Goal: Information Seeking & Learning: Learn about a topic

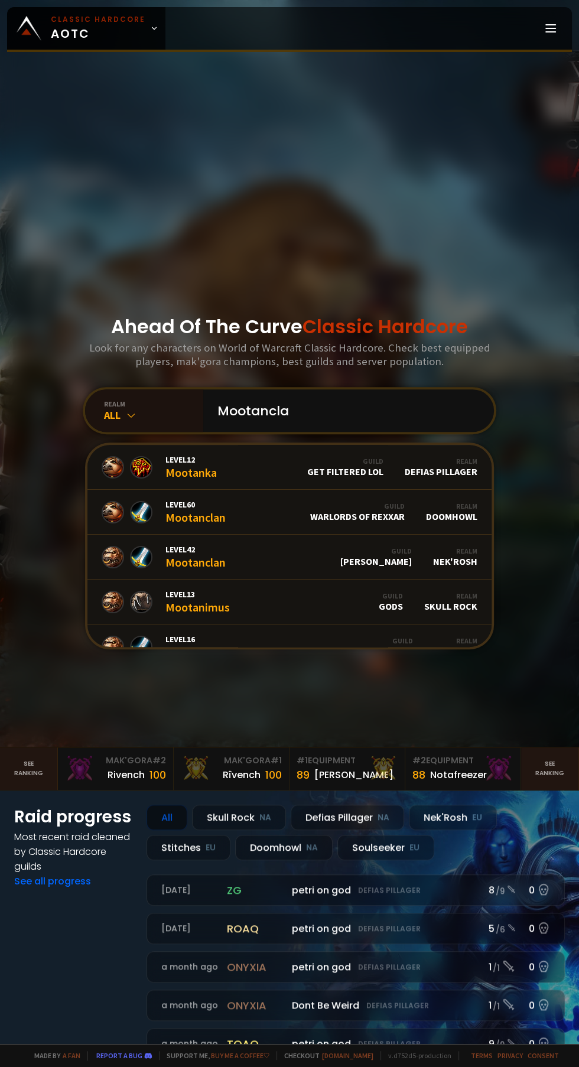
type input "Mootanclan"
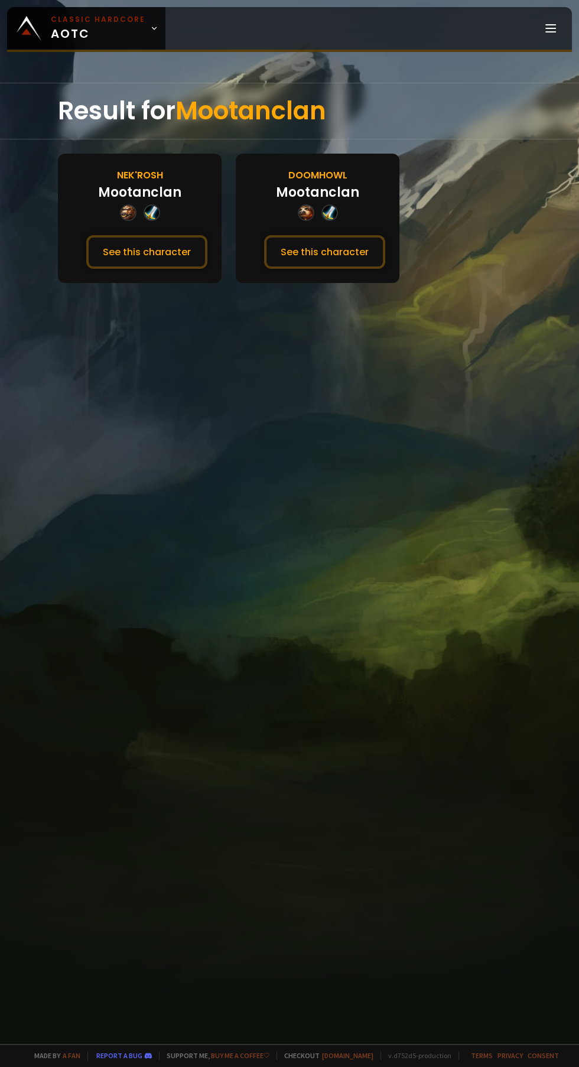
click at [344, 254] on button "See this character" at bounding box center [324, 252] width 121 height 34
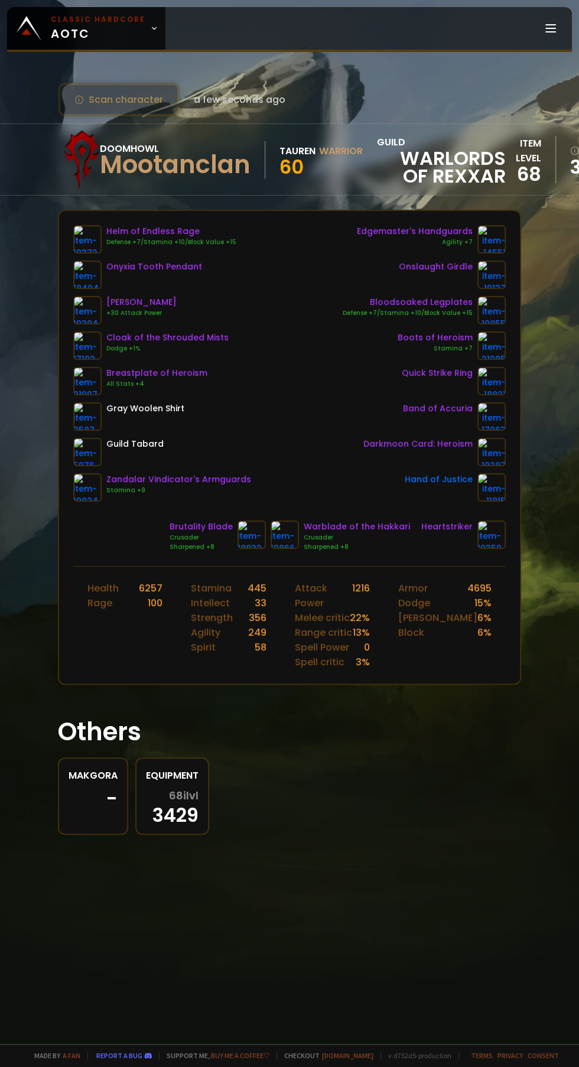
scroll to position [0, 82]
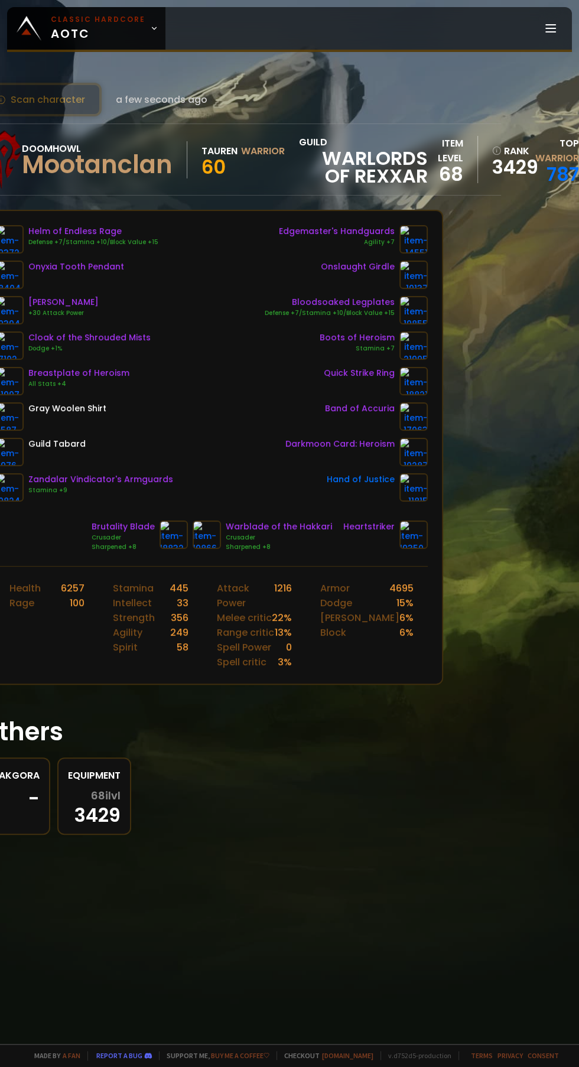
click at [560, 167] on link "787" at bounding box center [562, 174] width 32 height 27
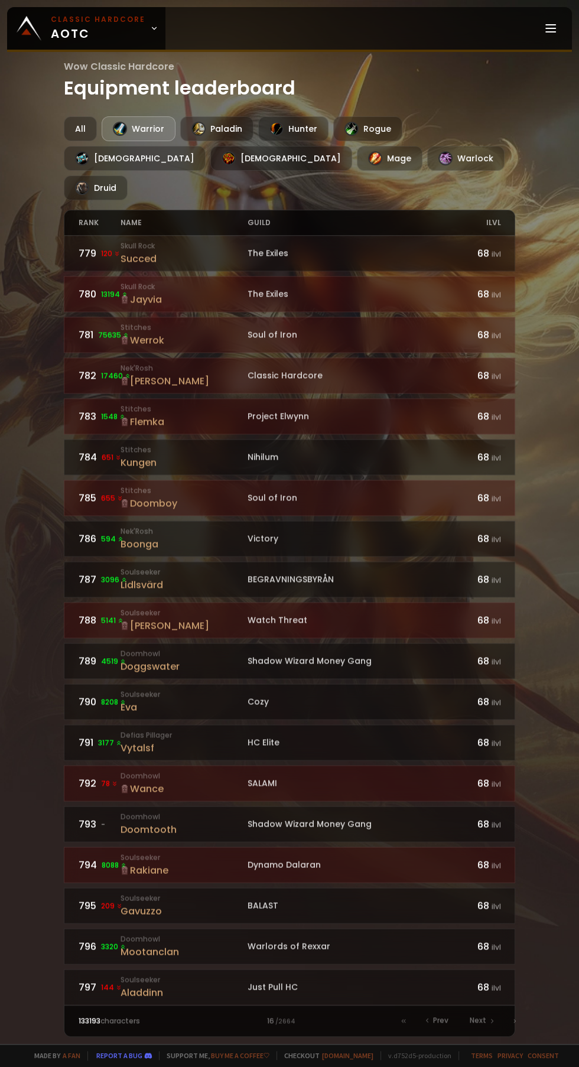
scroll to position [1195, 0]
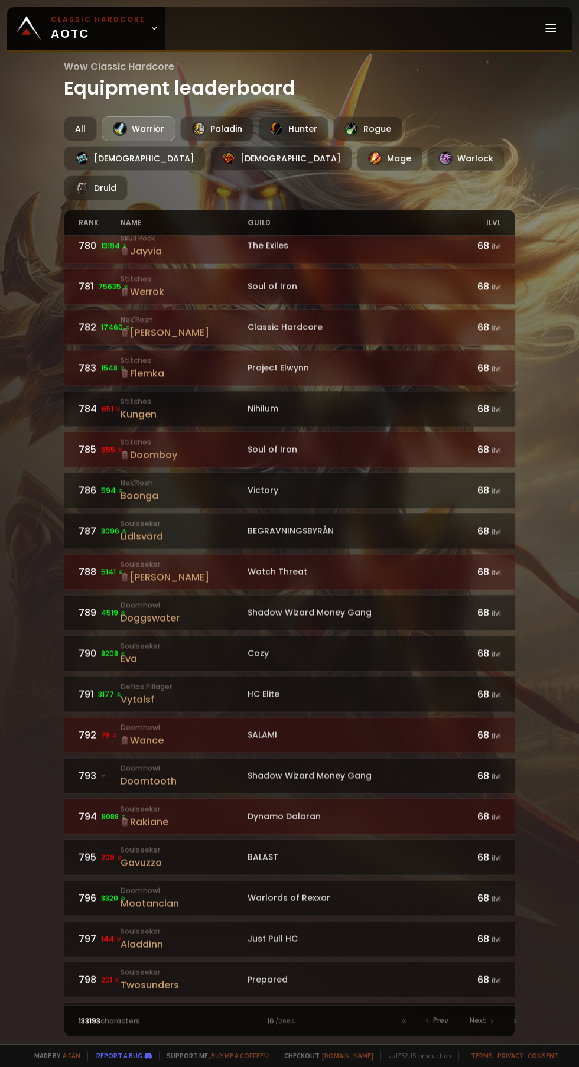
click at [401, 1024] on icon at bounding box center [403, 1020] width 7 height 7
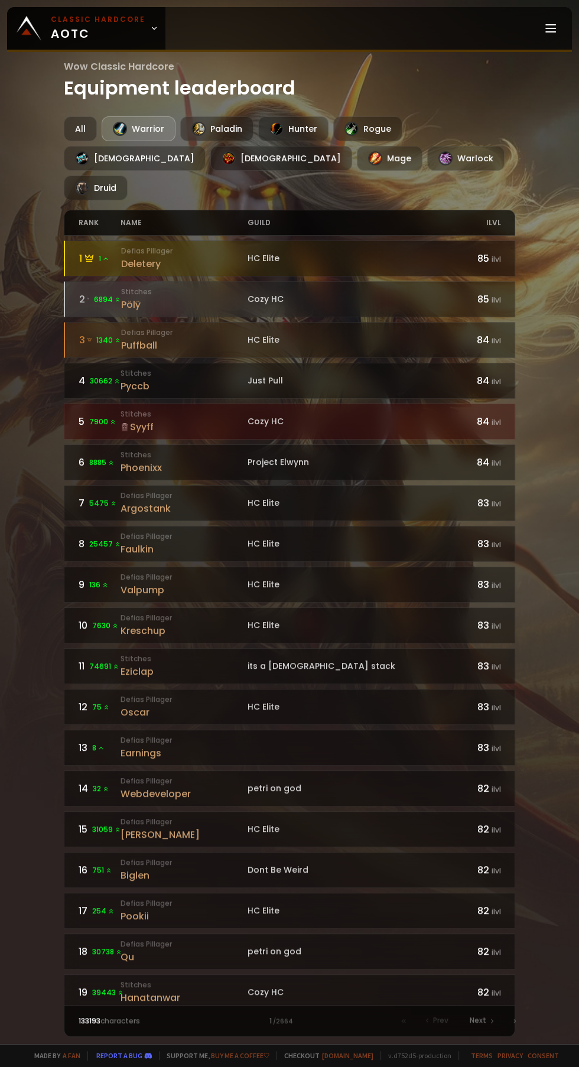
click at [437, 241] on div at bounding box center [290, 258] width 450 height 35
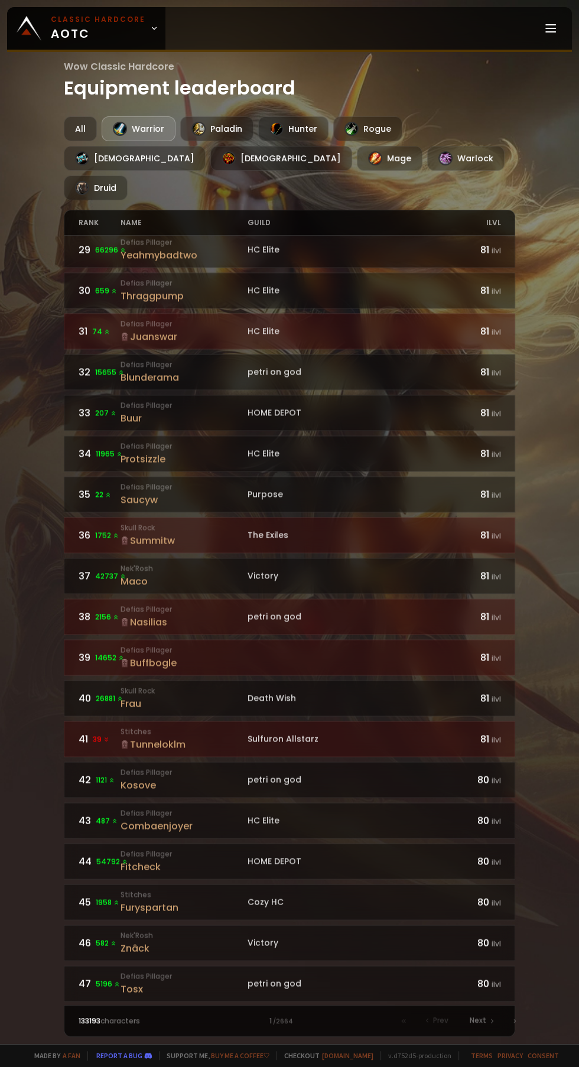
scroll to position [1195, 0]
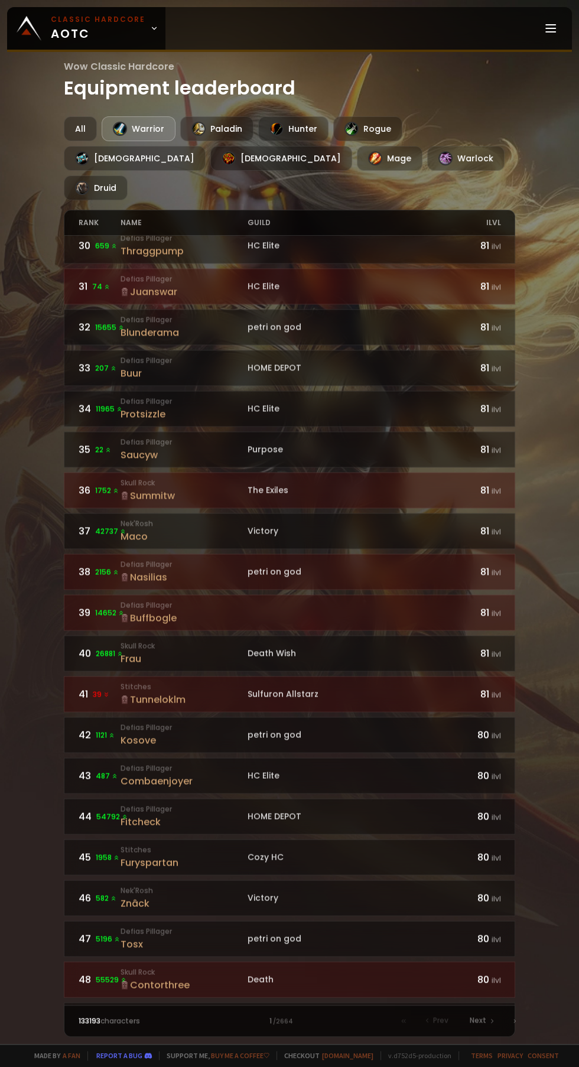
click at [481, 1028] on div "Next" at bounding box center [482, 1021] width 38 height 17
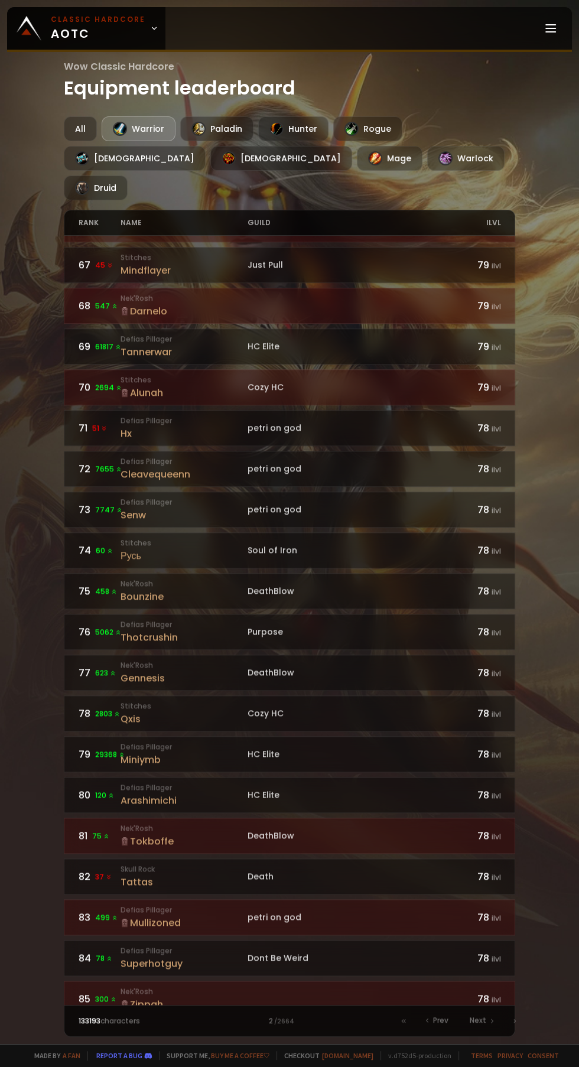
scroll to position [1195, 0]
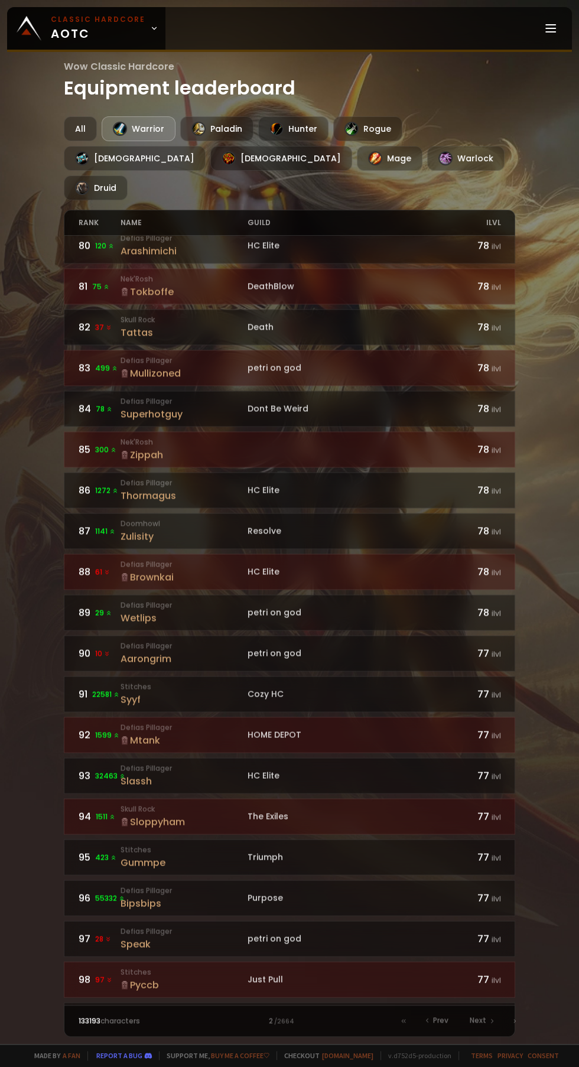
click at [477, 1020] on span "Next" at bounding box center [478, 1020] width 17 height 11
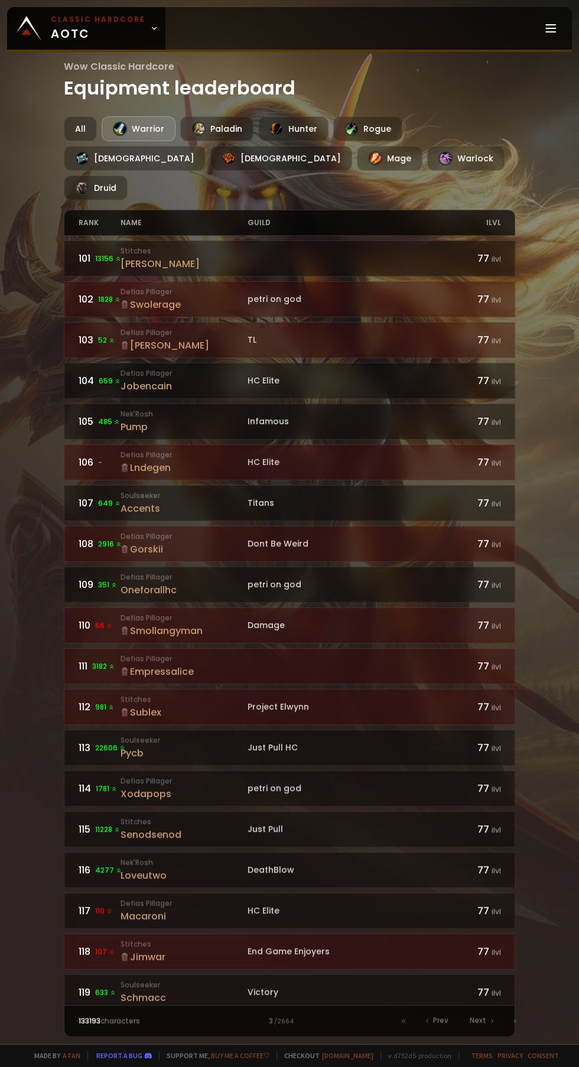
click at [142, 827] on div "Senodsenod" at bounding box center [184, 834] width 126 height 15
click at [344, 823] on div "Just Pull" at bounding box center [353, 829] width 211 height 12
click at [324, 986] on div "Victory" at bounding box center [353, 992] width 211 height 12
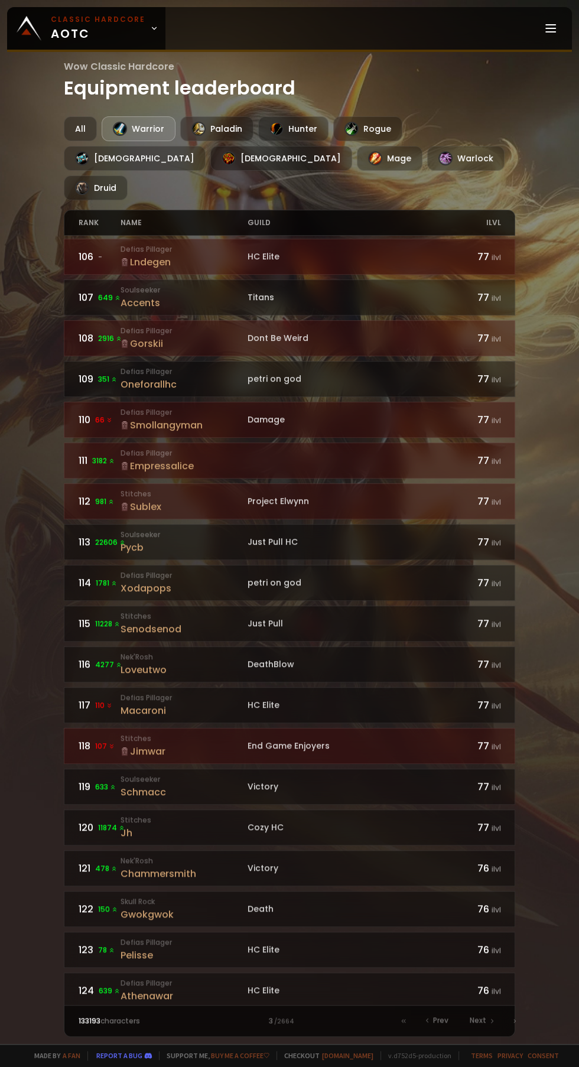
scroll to position [210, 0]
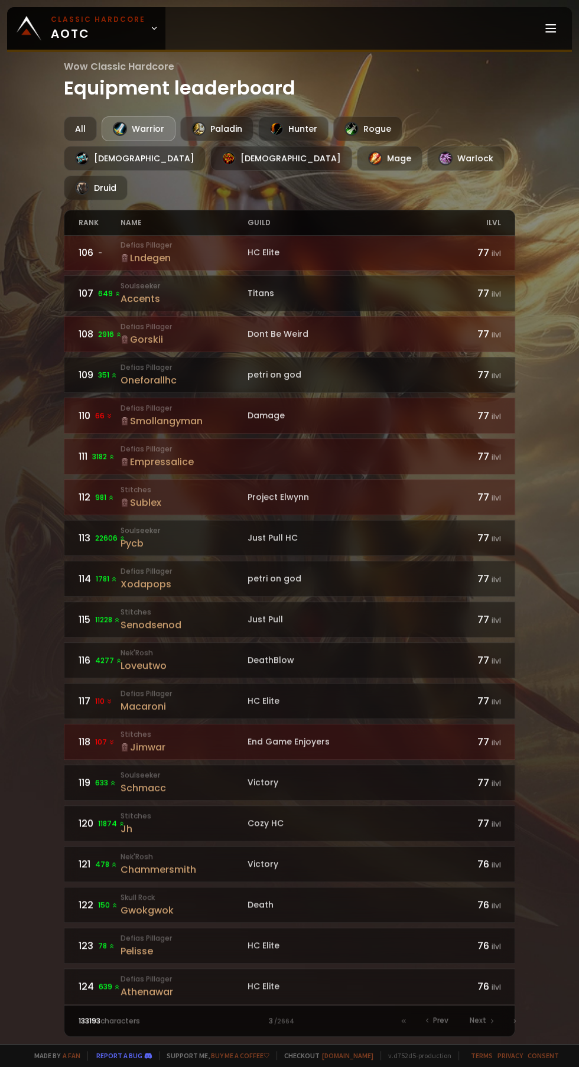
click at [343, 858] on div "Victory" at bounding box center [353, 864] width 211 height 12
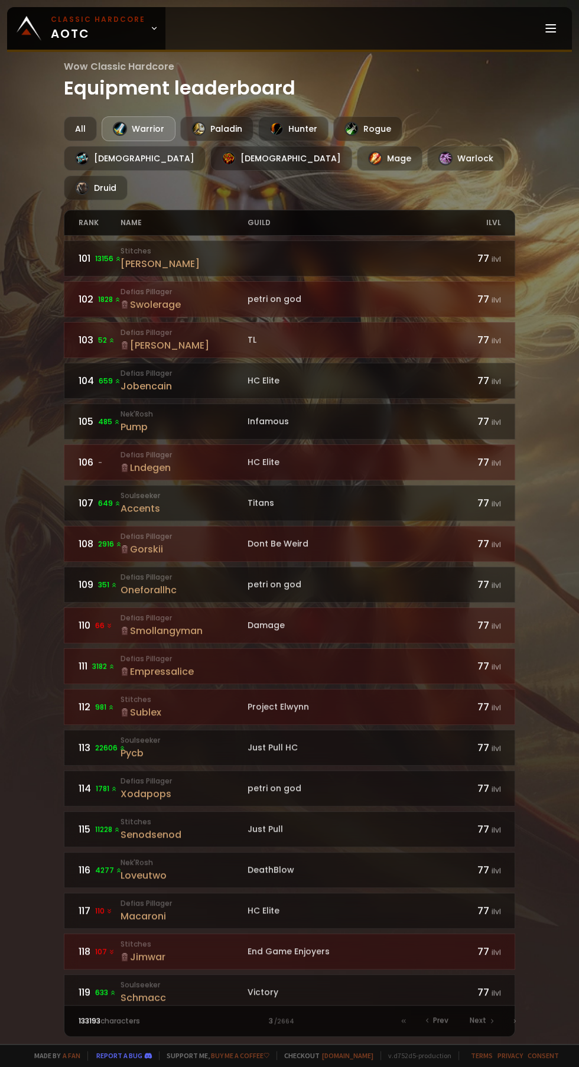
click at [355, 904] on div "HC Elite" at bounding box center [353, 910] width 211 height 12
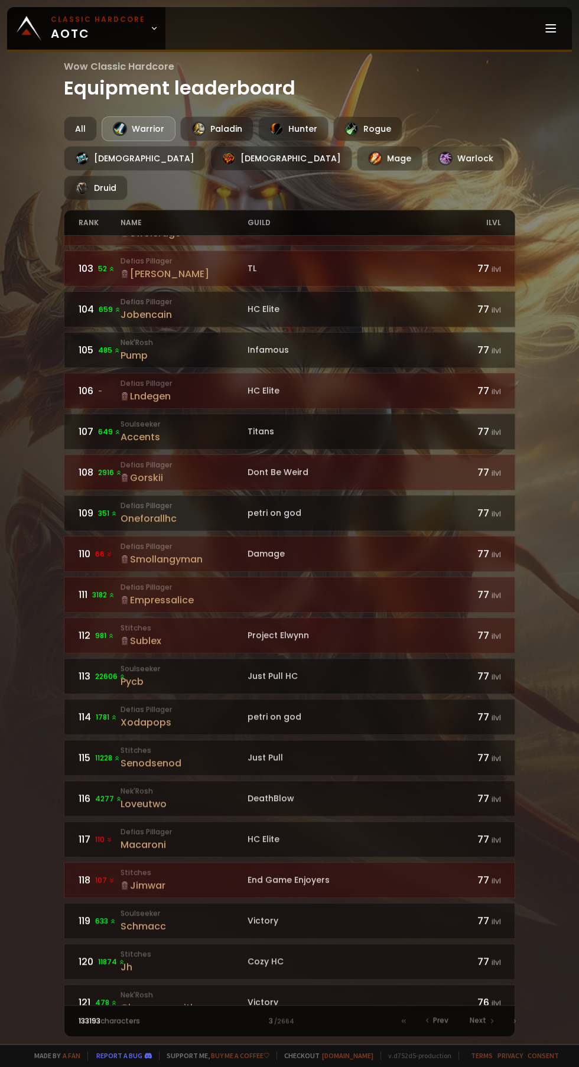
scroll to position [158, 0]
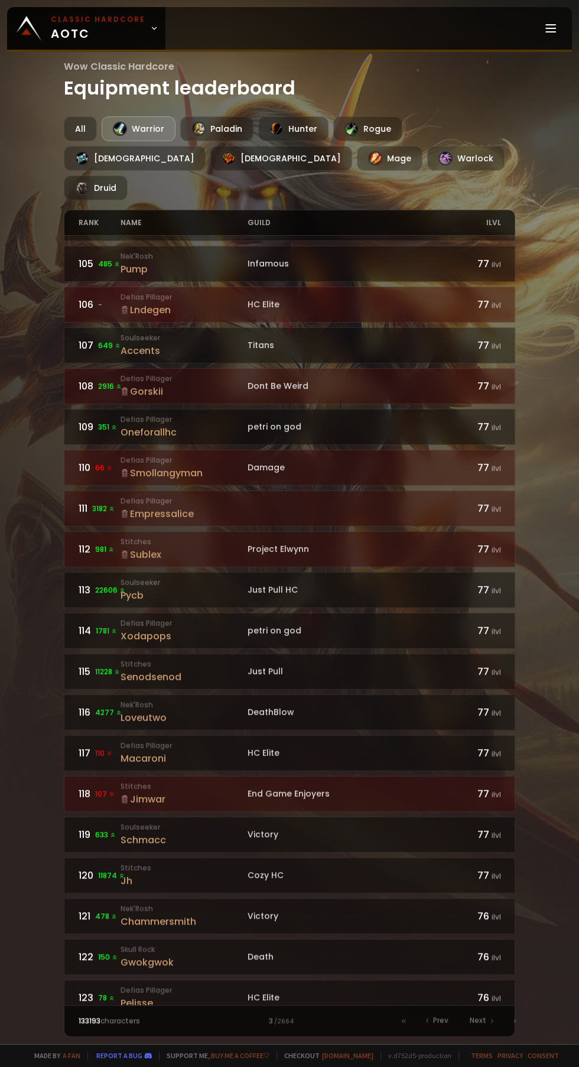
click at [388, 869] on div "Cozy HC" at bounding box center [353, 875] width 211 height 12
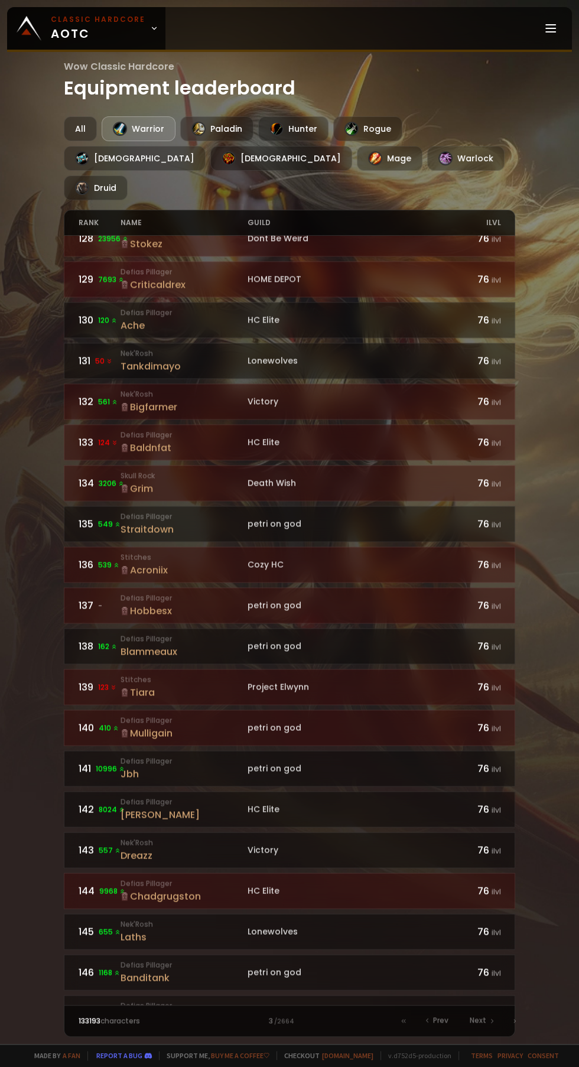
scroll to position [1195, 0]
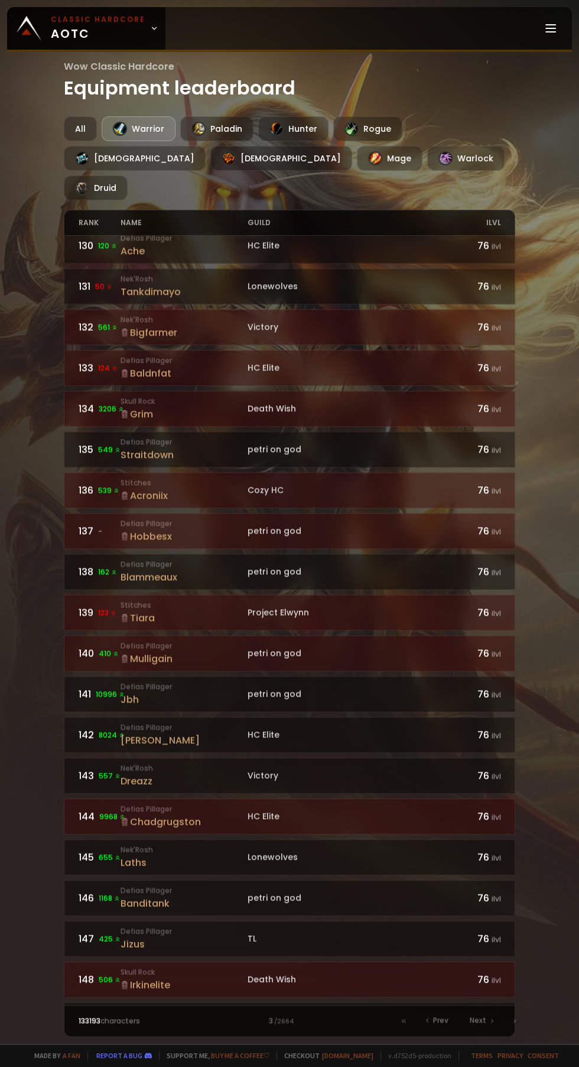
click at [290, 973] on div "Death Wish" at bounding box center [353, 979] width 211 height 12
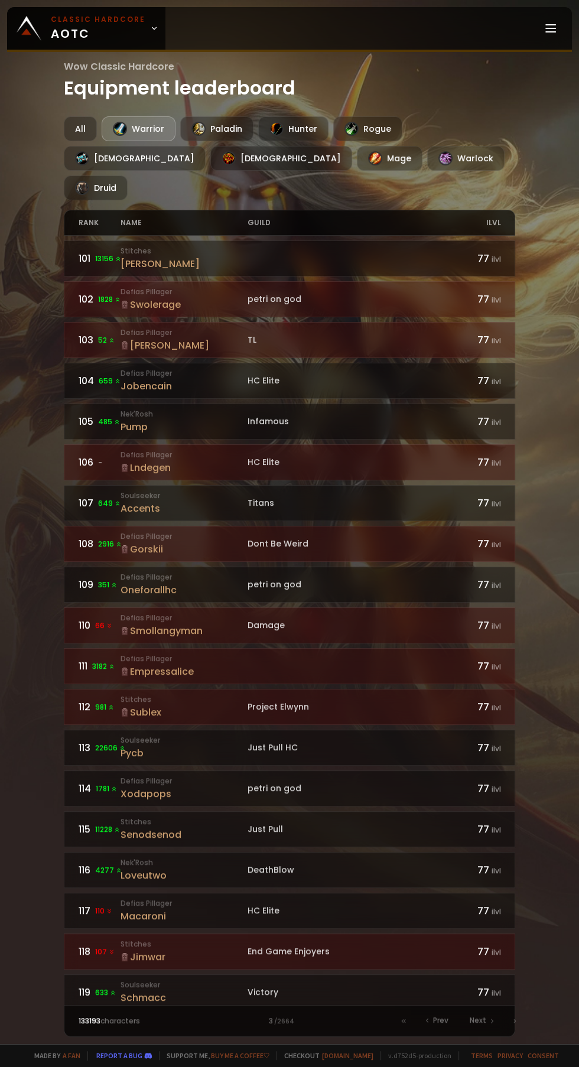
click at [298, 986] on div "Victory" at bounding box center [353, 992] width 211 height 12
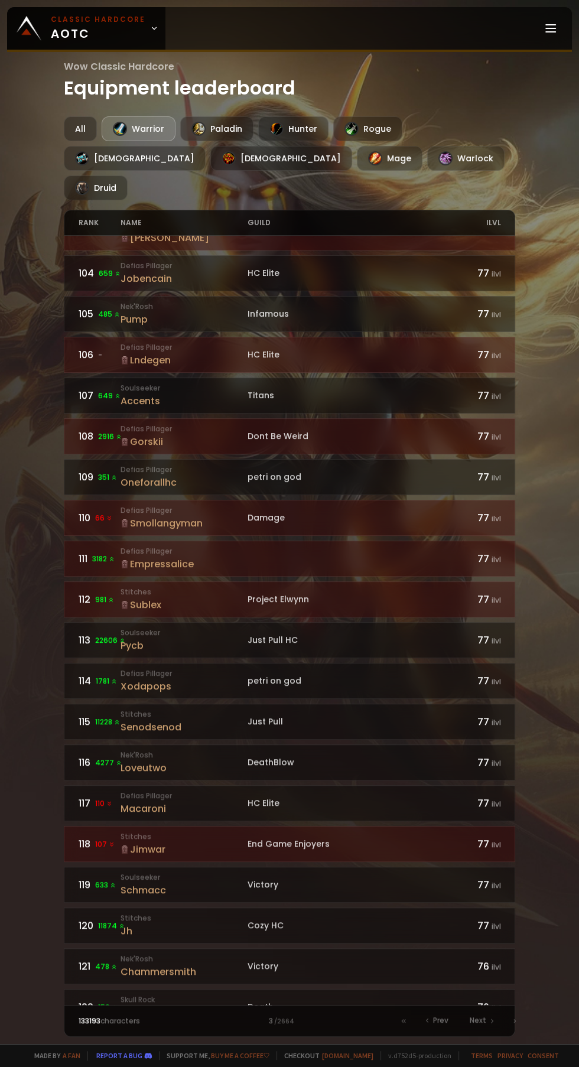
scroll to position [97, 0]
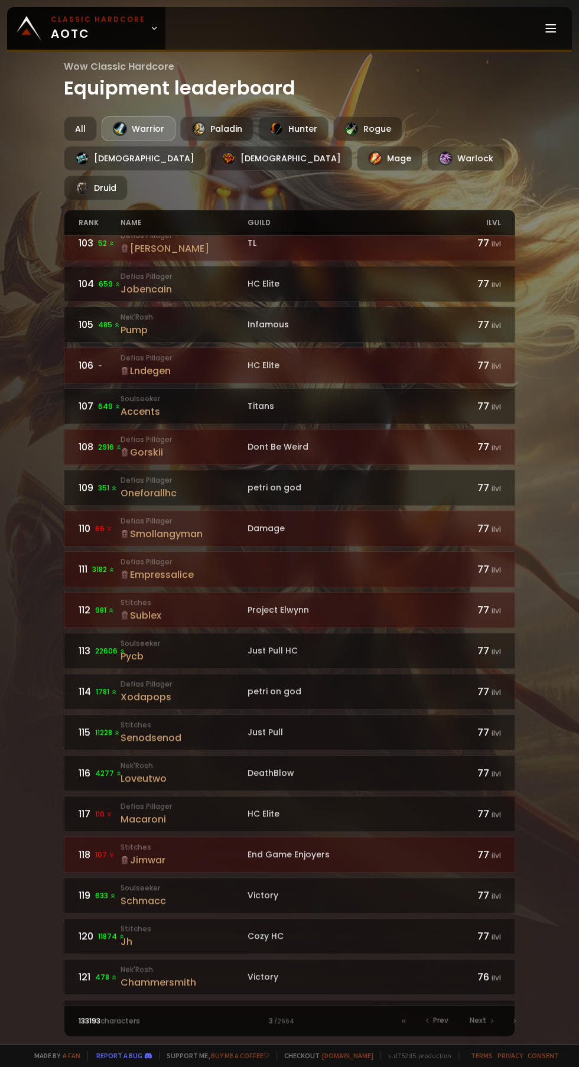
click at [491, 1021] on icon at bounding box center [492, 1020] width 7 height 7
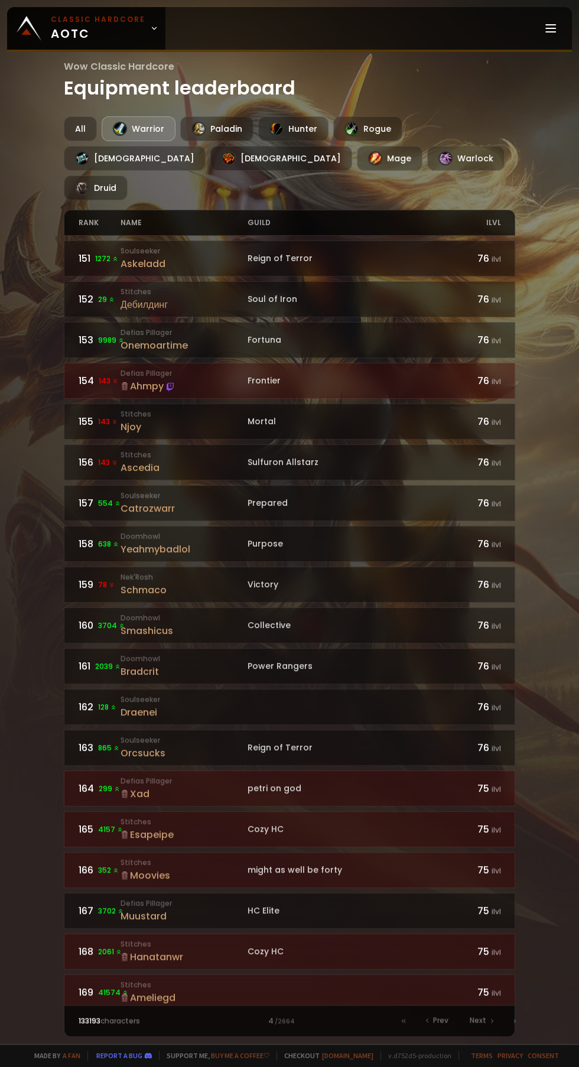
click at [477, 1020] on span "Next" at bounding box center [478, 1020] width 17 height 11
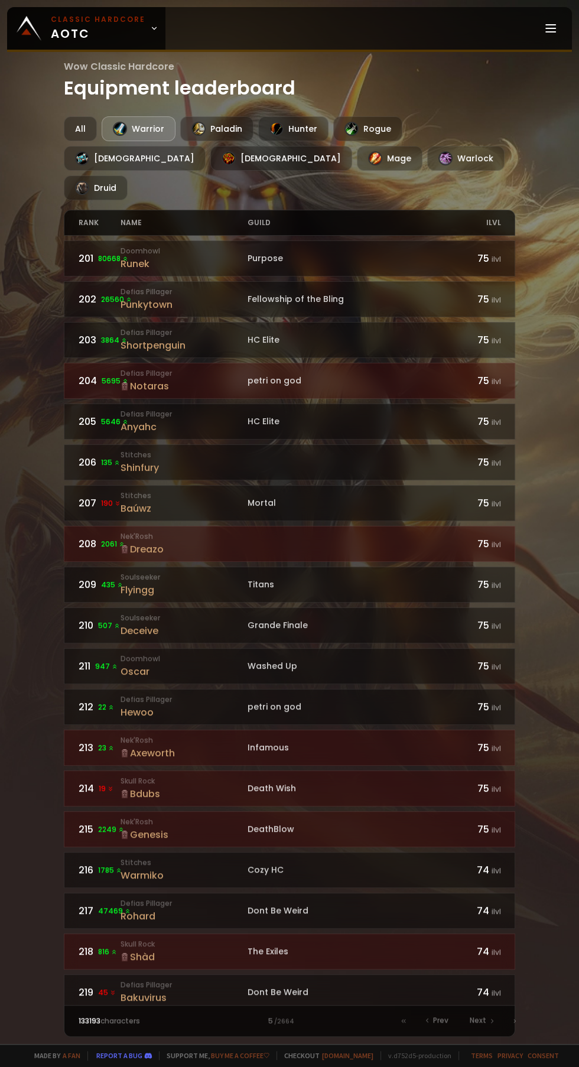
click at [339, 252] on div "Purpose" at bounding box center [353, 258] width 211 height 12
click at [289, 252] on div "Purpose" at bounding box center [353, 258] width 211 height 12
click at [344, 293] on div "Fellowship of the Bling" at bounding box center [353, 299] width 211 height 12
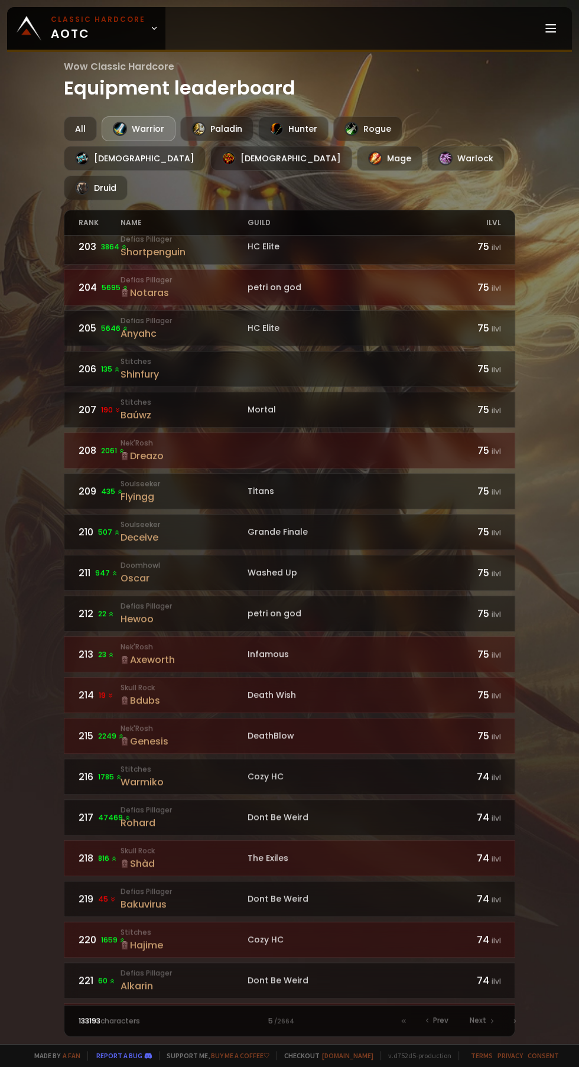
scroll to position [97, 0]
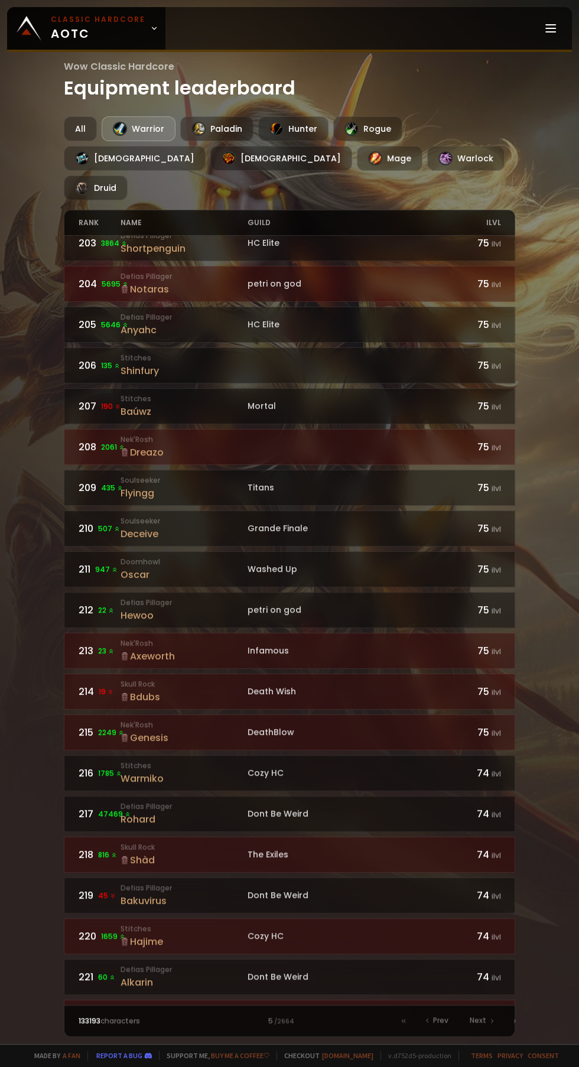
click at [306, 604] on div "petri on god" at bounding box center [353, 610] width 211 height 12
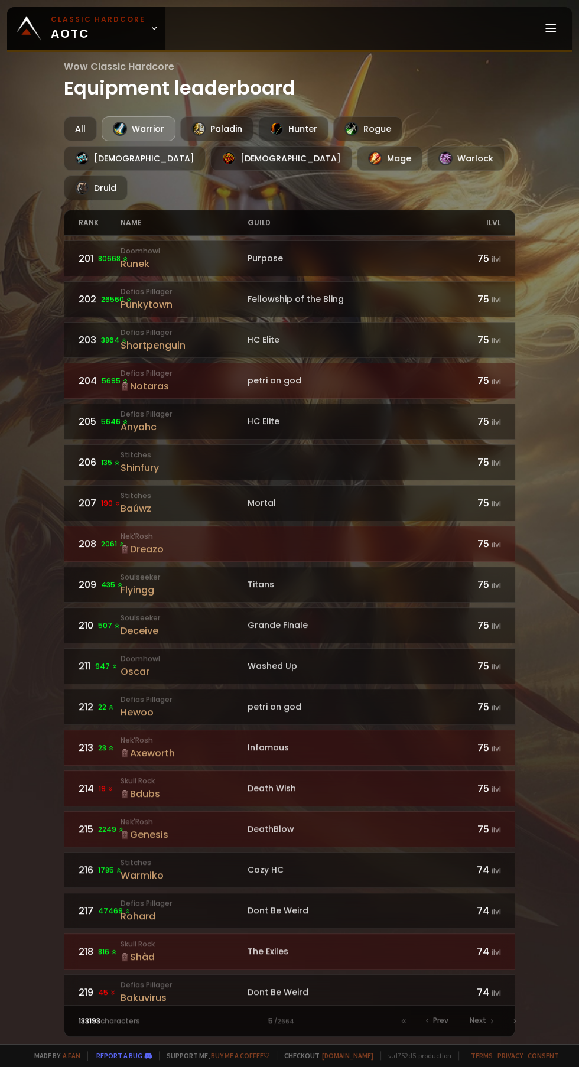
click at [323, 701] on div "petri on god" at bounding box center [353, 707] width 211 height 12
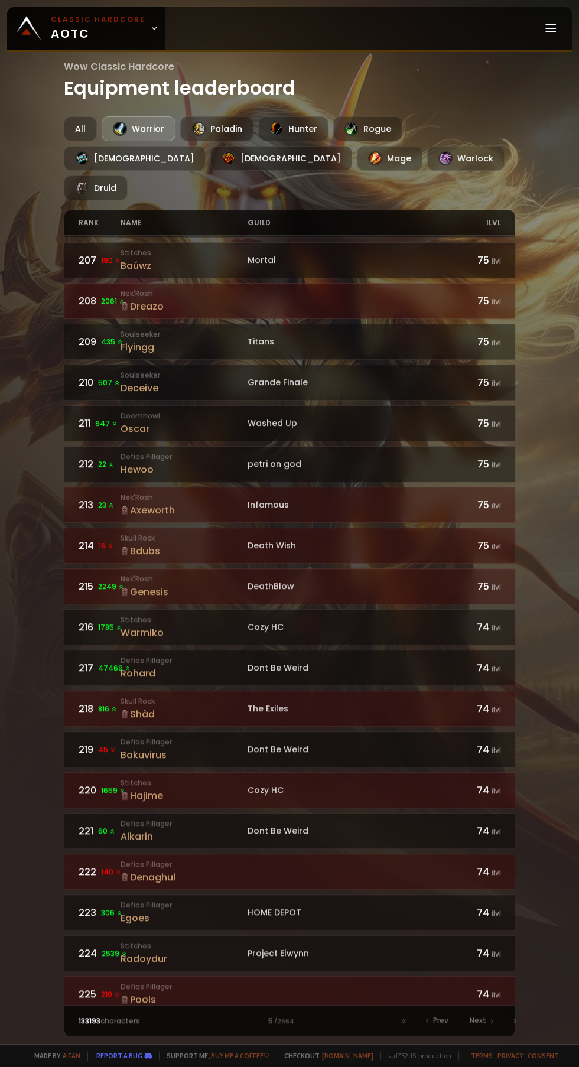
scroll to position [246, 0]
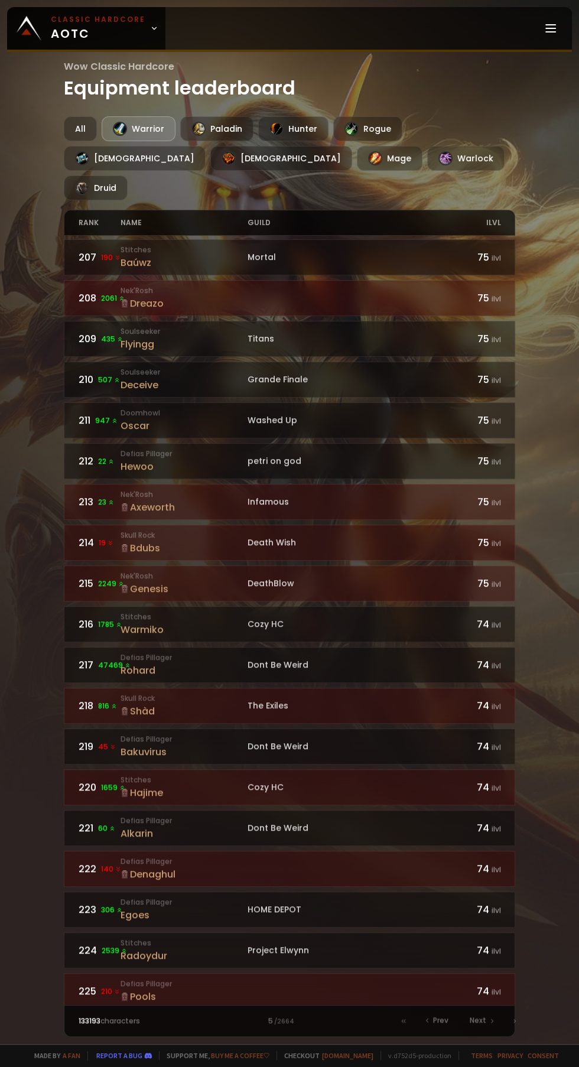
click at [324, 659] on div "Dont Be Weird" at bounding box center [353, 665] width 211 height 12
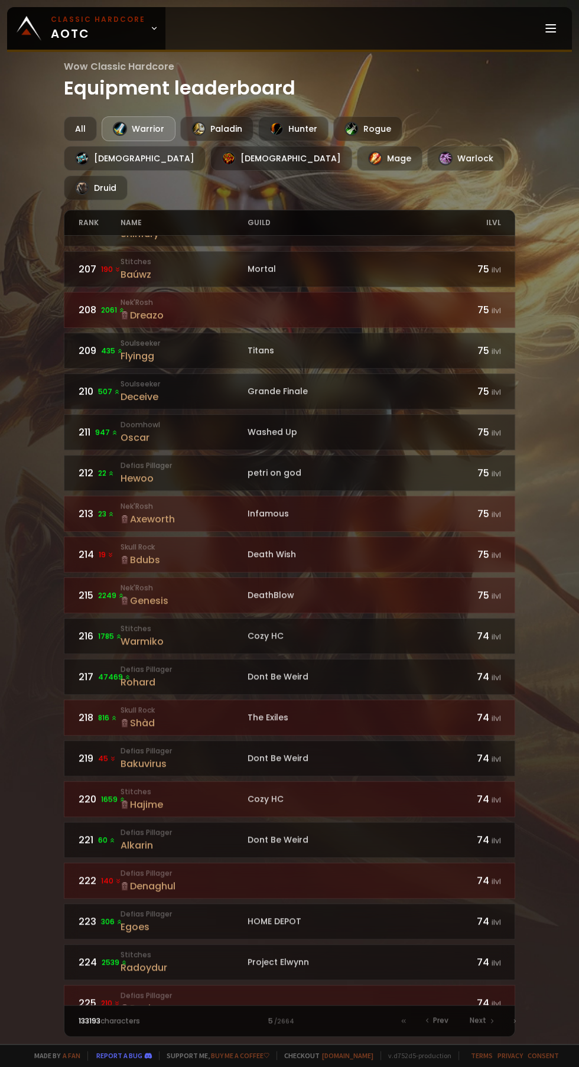
scroll to position [236, 0]
click at [345, 831] on div "Dont Be Weird" at bounding box center [353, 837] width 211 height 12
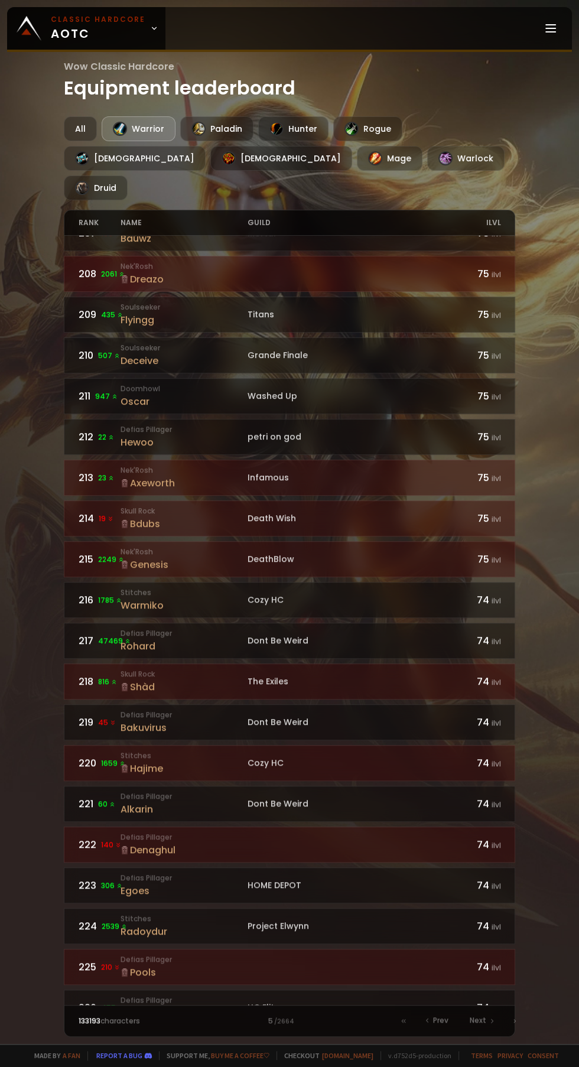
scroll to position [278, 0]
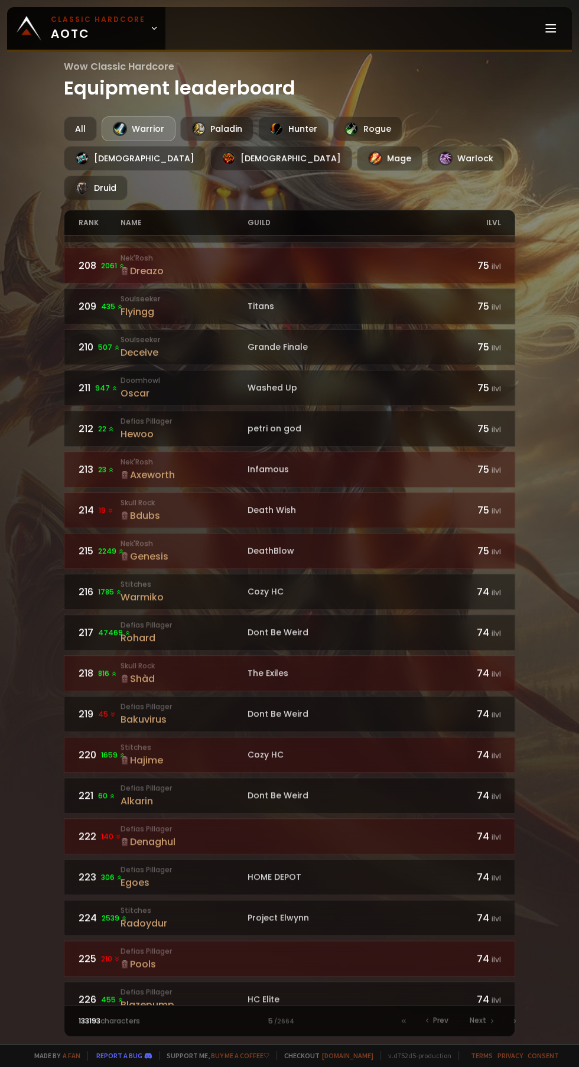
click at [358, 748] on div "Cozy HC" at bounding box center [353, 754] width 211 height 12
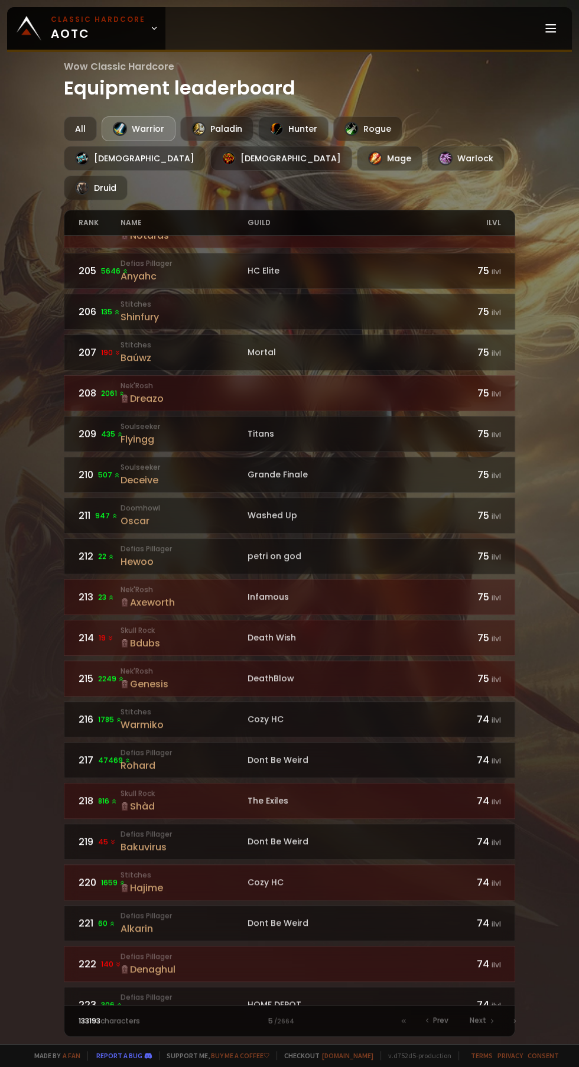
scroll to position [152, 0]
click at [395, 752] on div "Dont Be Weird" at bounding box center [353, 758] width 211 height 12
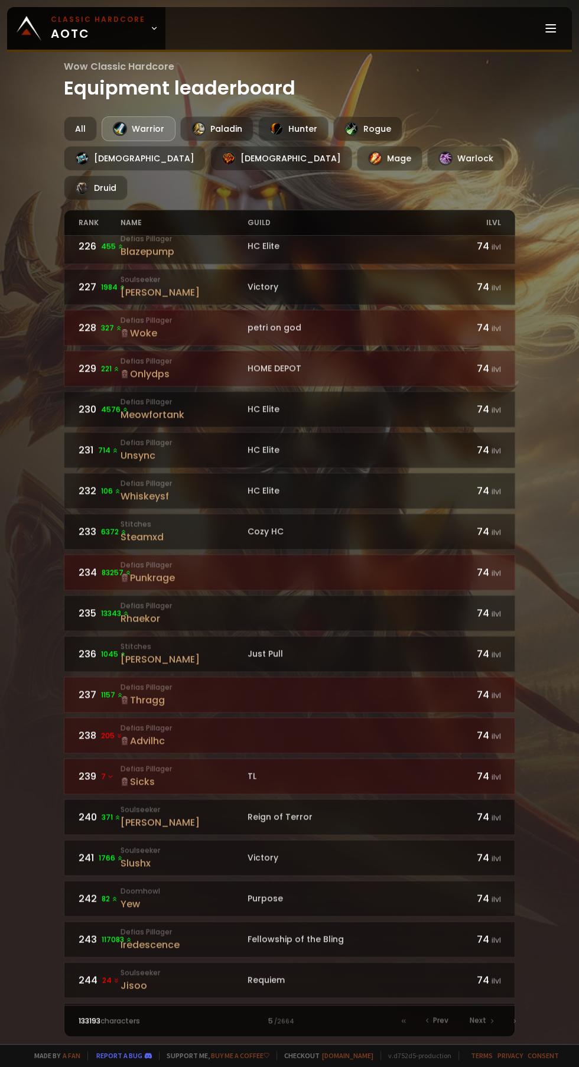
scroll to position [1195, 0]
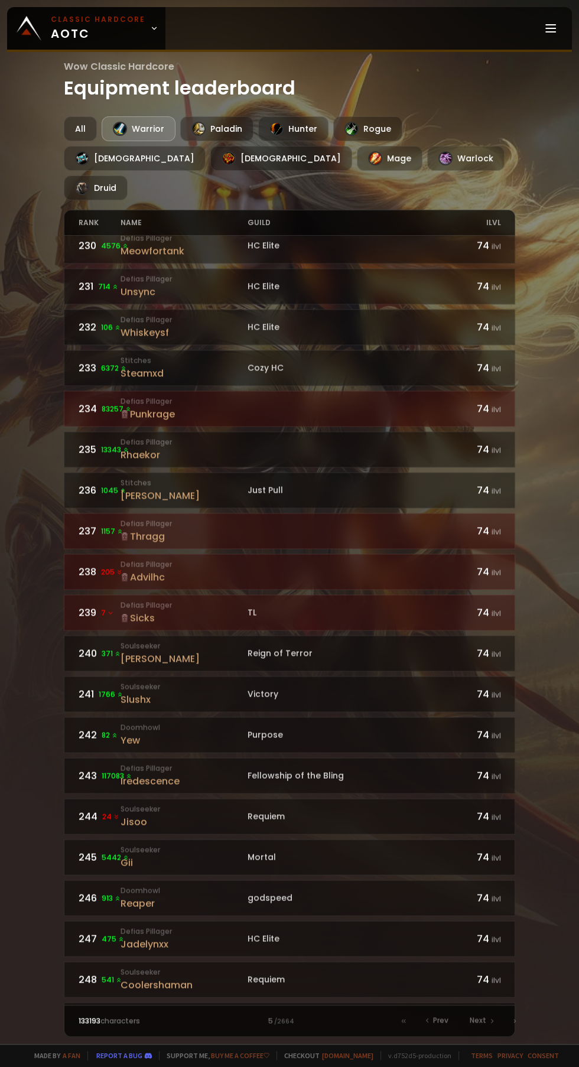
click at [328, 891] on div "godspeed" at bounding box center [353, 897] width 211 height 12
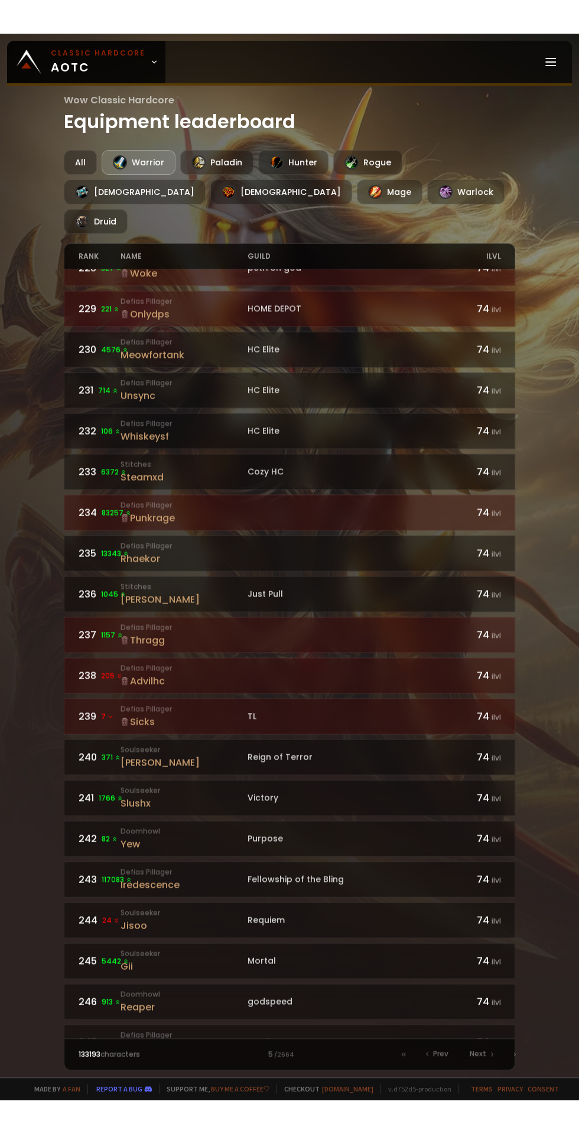
scroll to position [1195, 0]
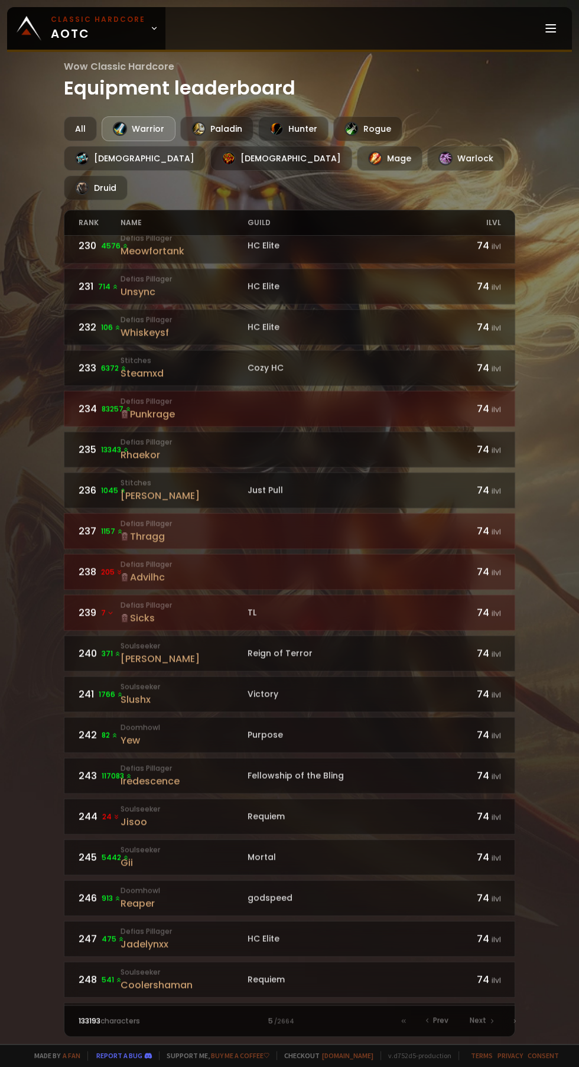
click at [303, 891] on div "godspeed" at bounding box center [353, 897] width 211 height 12
